Goal: Transaction & Acquisition: Purchase product/service

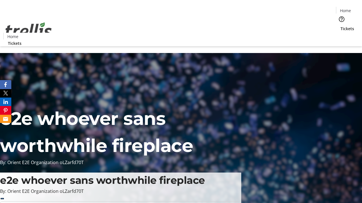
click at [340, 26] on span "Tickets" at bounding box center [347, 29] width 14 height 6
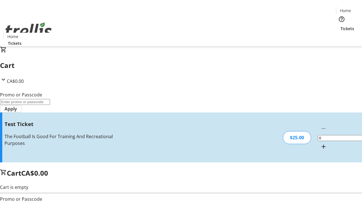
click at [320, 144] on mat-icon "Increment by one" at bounding box center [323, 147] width 7 height 7
type input "1"
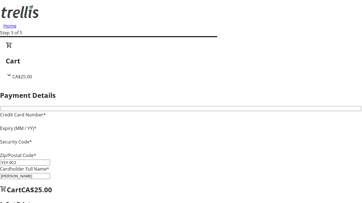
type input "V1Y 0C2"
